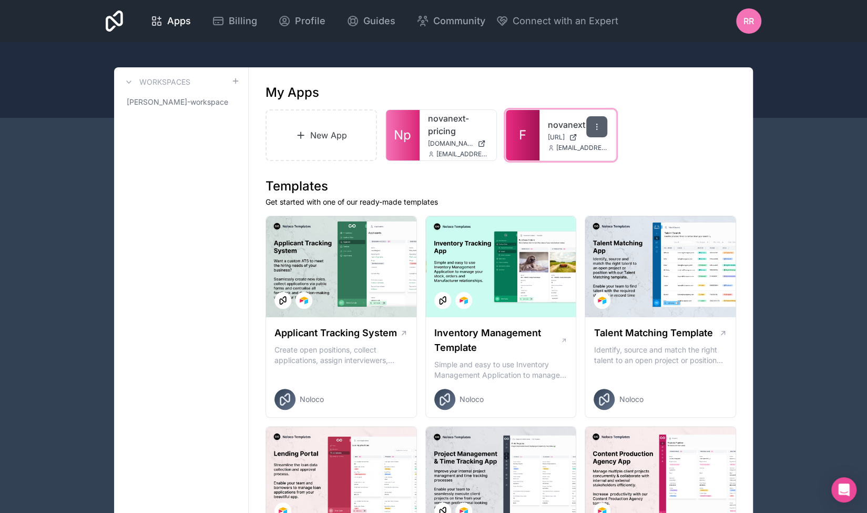
click at [592, 129] on div at bounding box center [596, 126] width 21 height 21
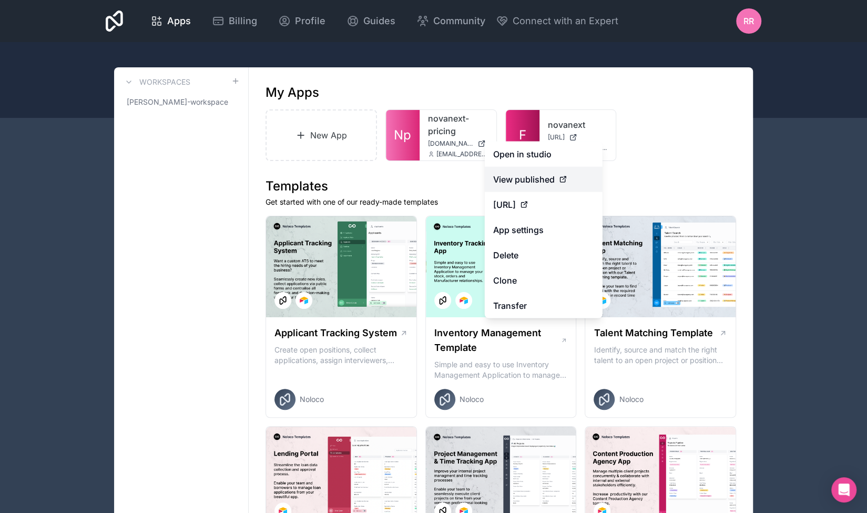
click at [548, 173] on span "View published" at bounding box center [524, 179] width 62 height 13
click at [550, 177] on span "View published" at bounding box center [524, 179] width 62 height 13
click at [564, 176] on icon at bounding box center [565, 177] width 2 height 2
click at [568, 173] on div "View published" at bounding box center [543, 179] width 101 height 13
click at [516, 204] on span "[URL]" at bounding box center [504, 204] width 23 height 13
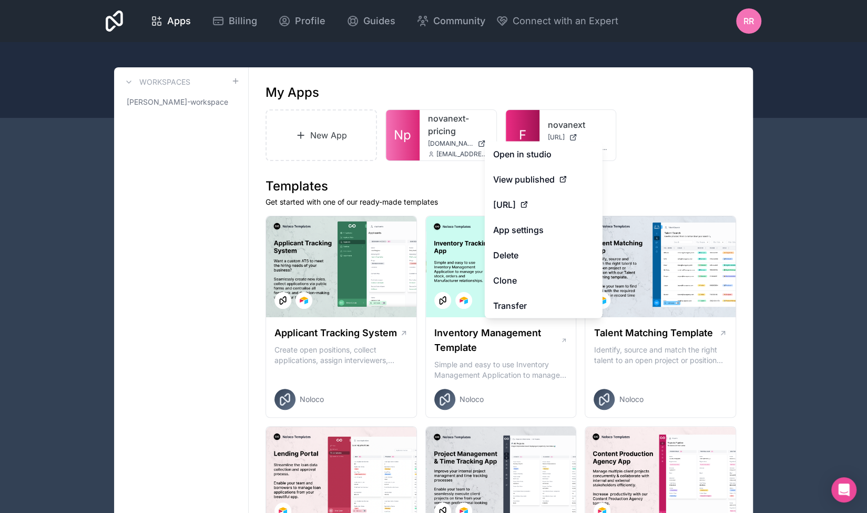
click at [706, 148] on div "New App Np novanext-pricing [DOMAIN_NAME] [EMAIL_ADDRESS][DOMAIN_NAME] F novane…" at bounding box center [500, 135] width 471 height 52
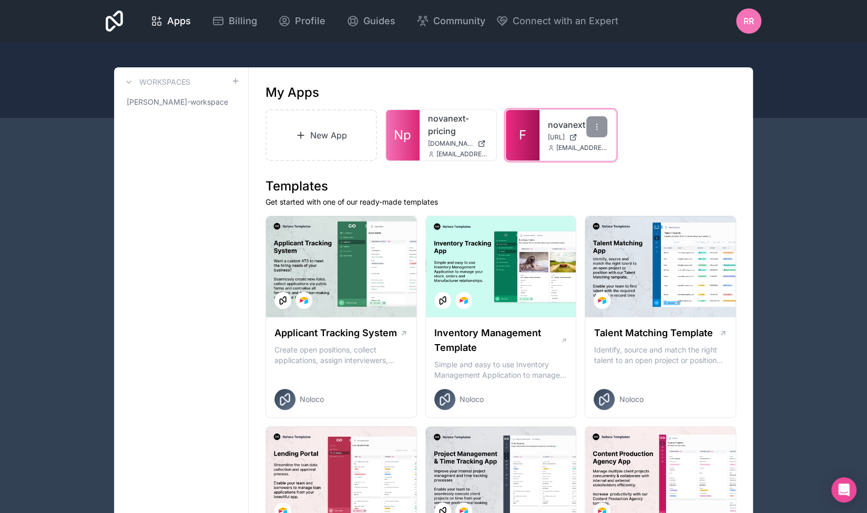
click at [550, 130] on link "novanext" at bounding box center [578, 124] width 60 height 13
